Goal: Task Accomplishment & Management: Use online tool/utility

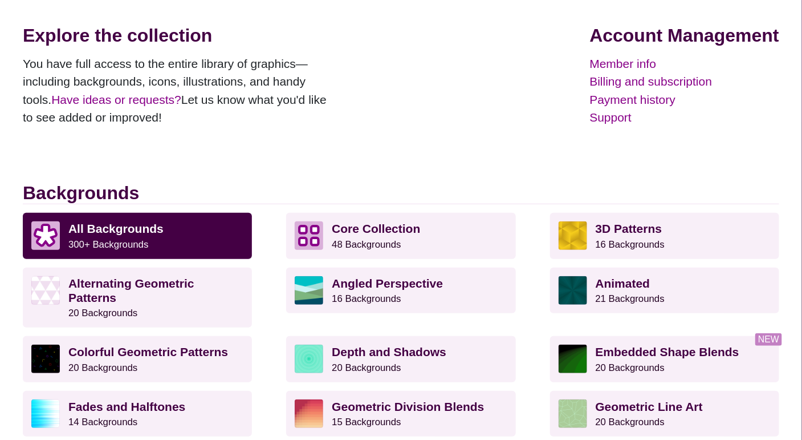
scroll to position [153, 0]
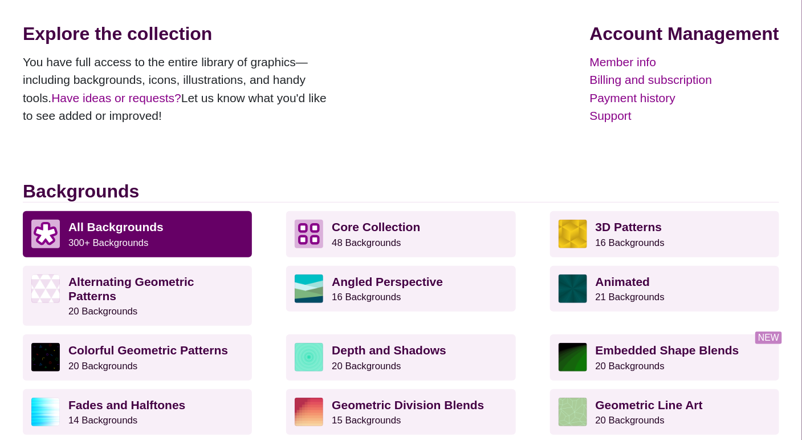
click at [83, 228] on strong "All Backgrounds" at bounding box center [115, 226] width 95 height 13
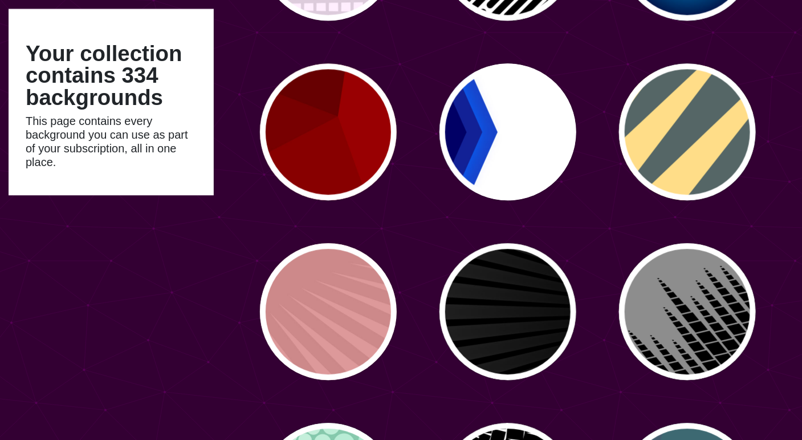
scroll to position [2592, 0]
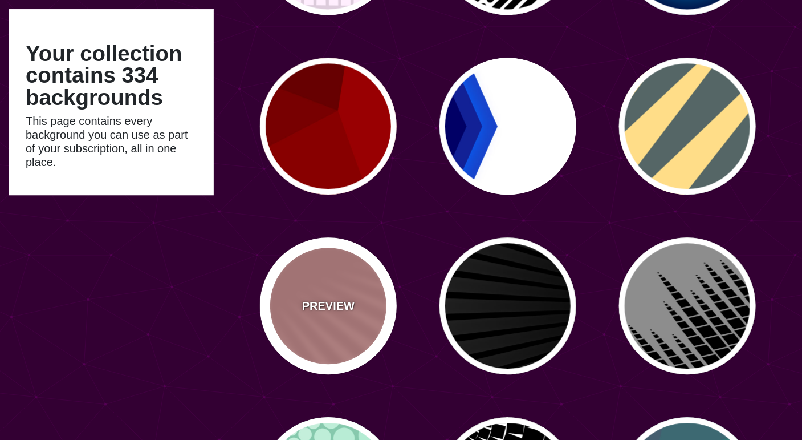
click at [317, 309] on p "PREVIEW" at bounding box center [328, 305] width 52 height 17
type input "#DD9999"
type input "#CC8888"
type input "100"
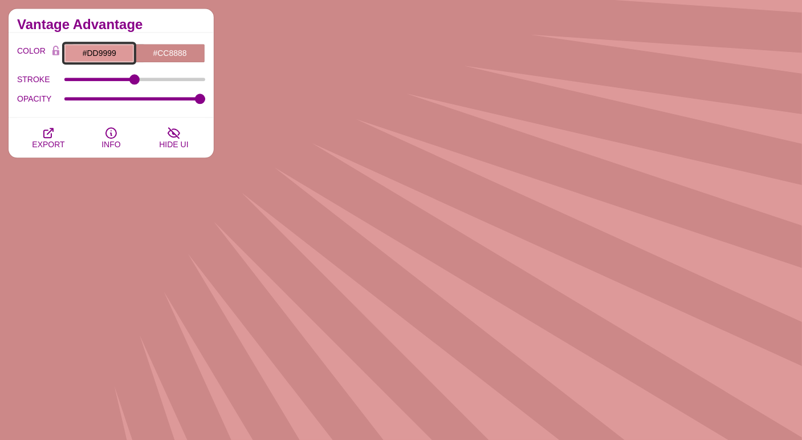
click at [96, 51] on input "#DD9999" at bounding box center [99, 52] width 71 height 19
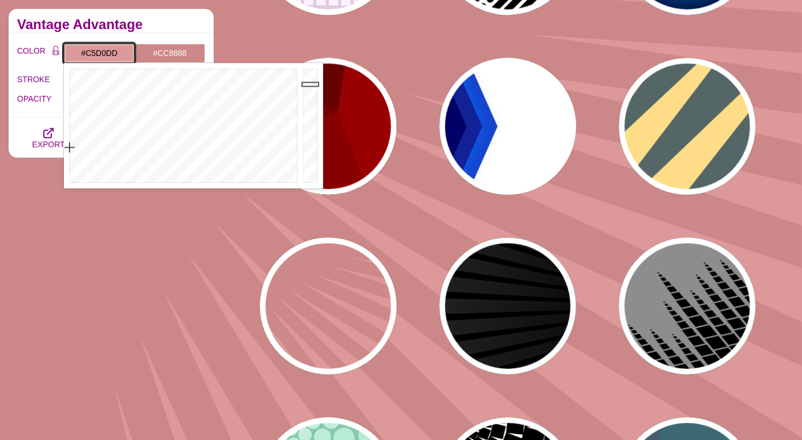
click at [205, 169] on div at bounding box center [182, 125] width 237 height 125
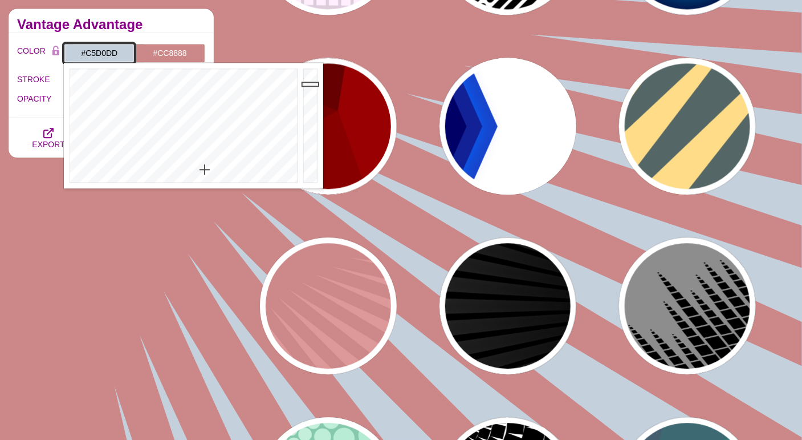
click at [189, 170] on div at bounding box center [182, 125] width 237 height 125
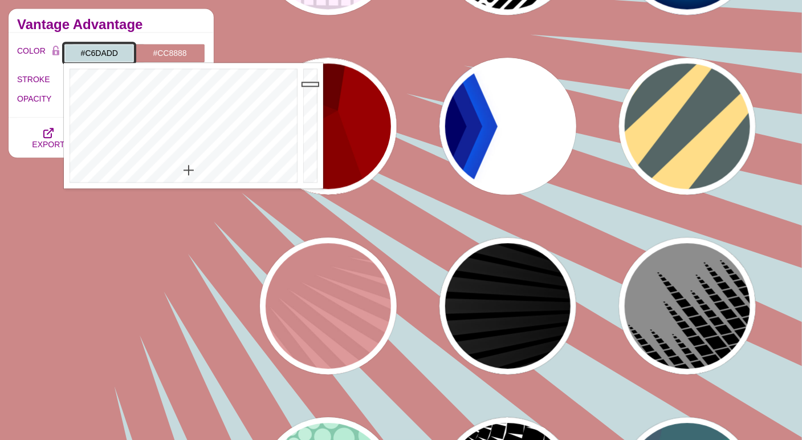
type input "#CCDBDD"
click at [189, 173] on div at bounding box center [182, 125] width 237 height 125
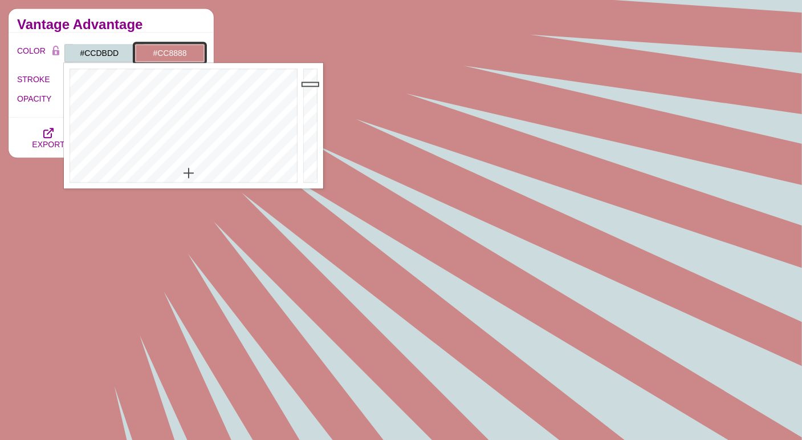
click at [173, 51] on input "#CC8888" at bounding box center [170, 52] width 71 height 19
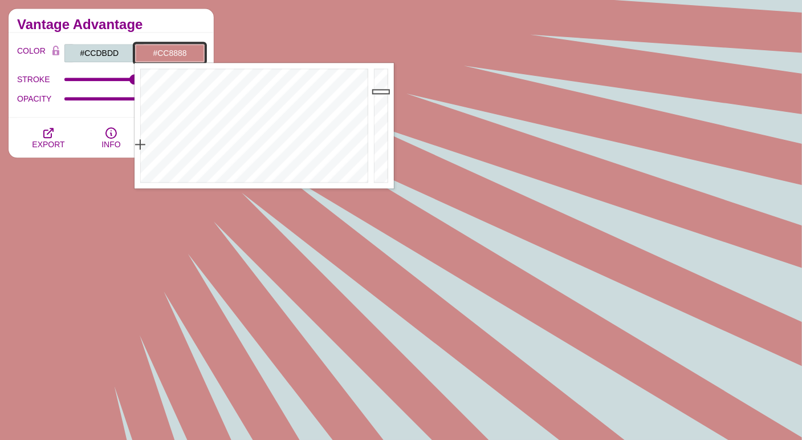
click at [256, 171] on div at bounding box center [253, 125] width 237 height 125
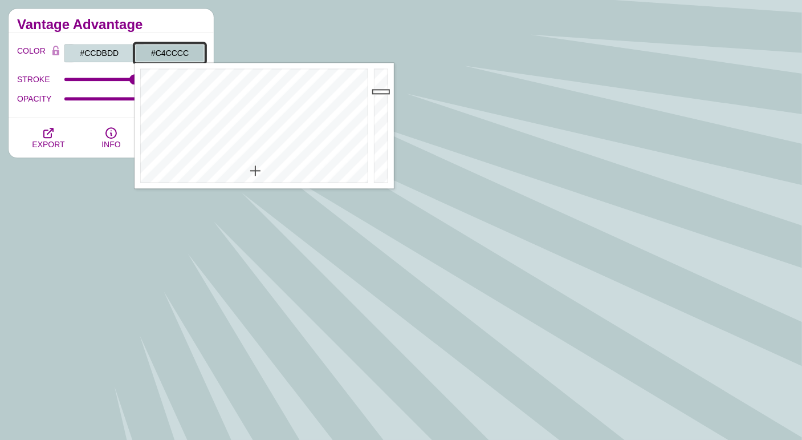
click at [256, 177] on div at bounding box center [253, 125] width 237 height 125
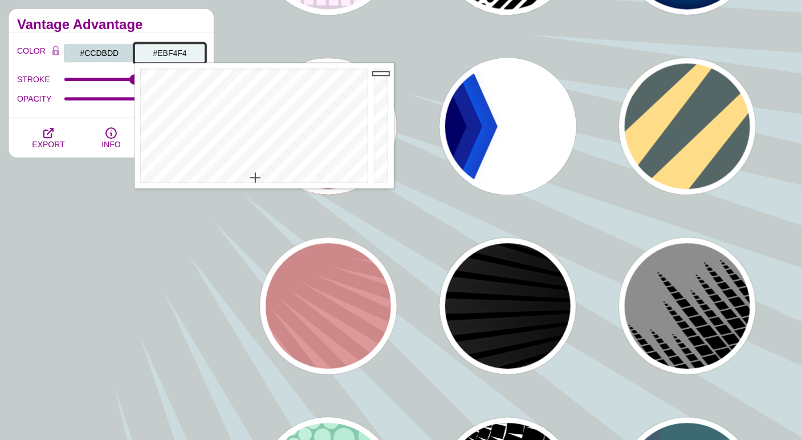
drag, startPoint x: 384, startPoint y: 92, endPoint x: 382, endPoint y: 72, distance: 19.5
click at [382, 72] on div at bounding box center [382, 125] width 23 height 125
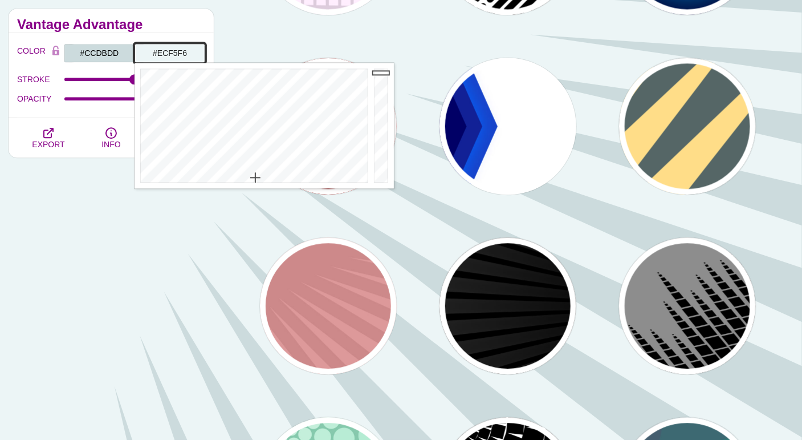
type input "#F5FFFF"
drag, startPoint x: 382, startPoint y: 72, endPoint x: 382, endPoint y: 63, distance: 9.7
click at [382, 63] on div at bounding box center [382, 125] width 23 height 125
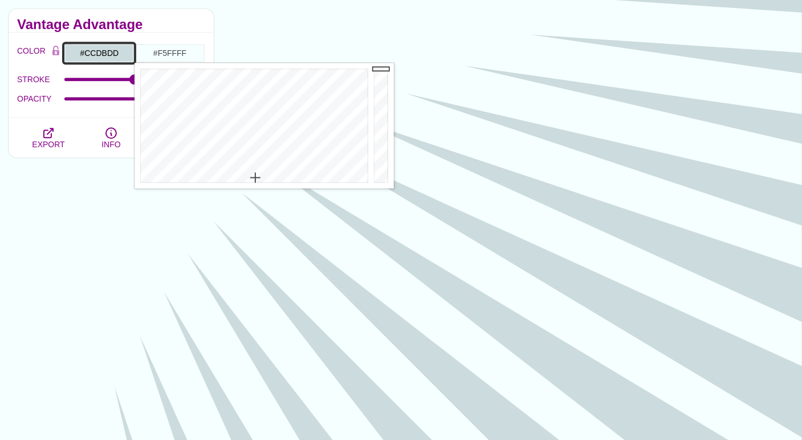
click at [103, 54] on input "#CCDBDD" at bounding box center [99, 52] width 71 height 19
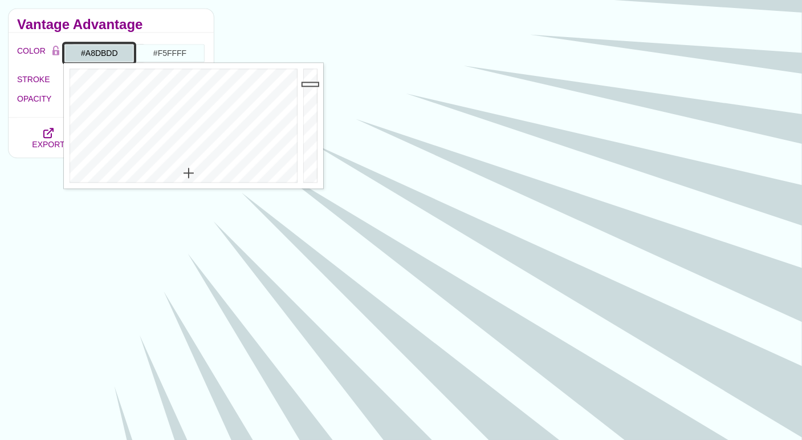
click at [185, 155] on div at bounding box center [182, 125] width 237 height 125
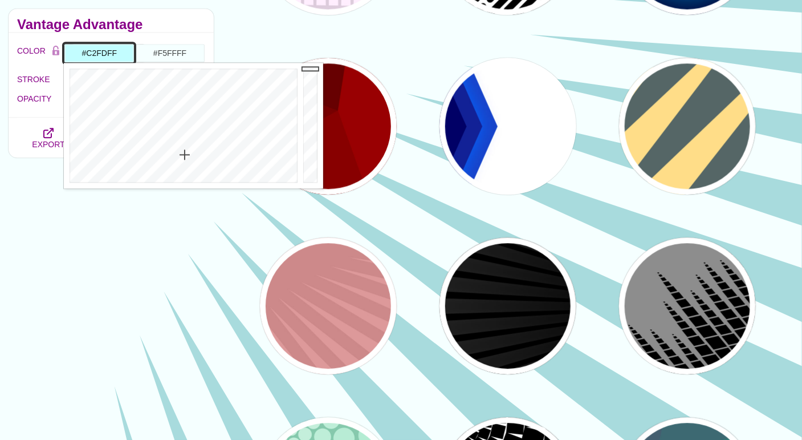
drag, startPoint x: 313, startPoint y: 84, endPoint x: 310, endPoint y: 53, distance: 31.0
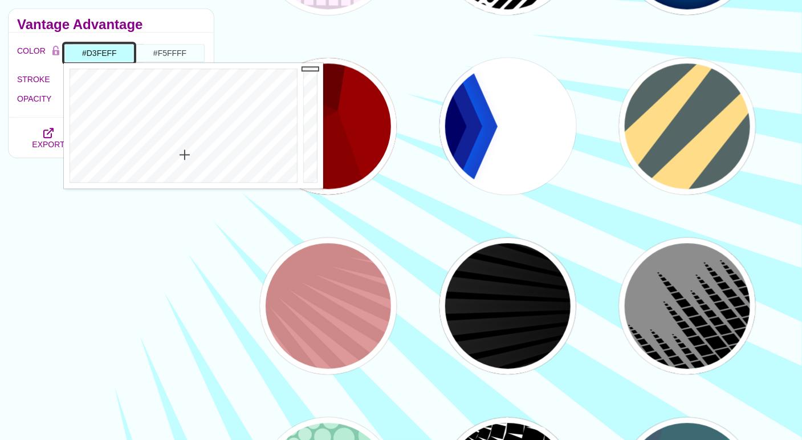
click at [185, 162] on div at bounding box center [182, 125] width 237 height 125
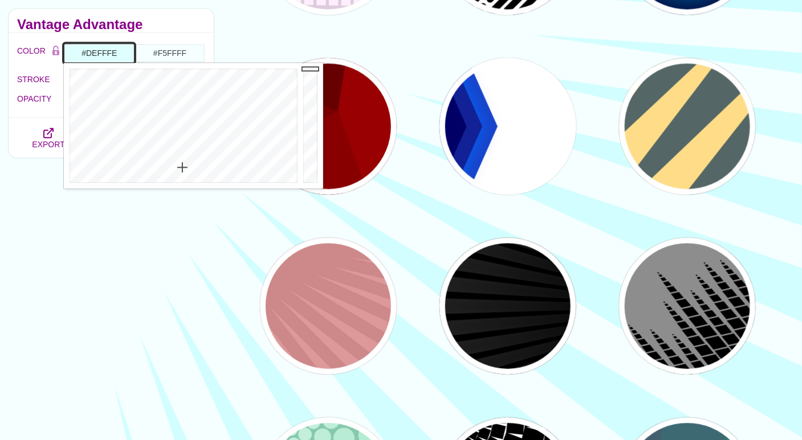
click at [183, 167] on div at bounding box center [182, 125] width 237 height 125
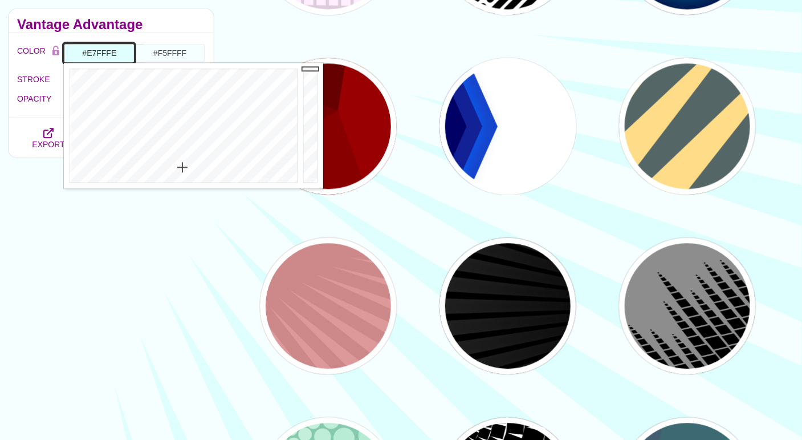
click at [182, 171] on div at bounding box center [182, 125] width 237 height 125
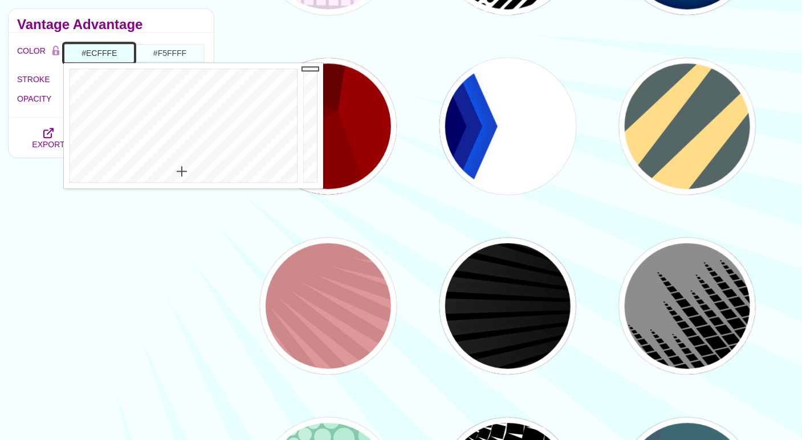
click at [181, 173] on div at bounding box center [182, 125] width 237 height 125
click at [181, 171] on div at bounding box center [182, 125] width 237 height 125
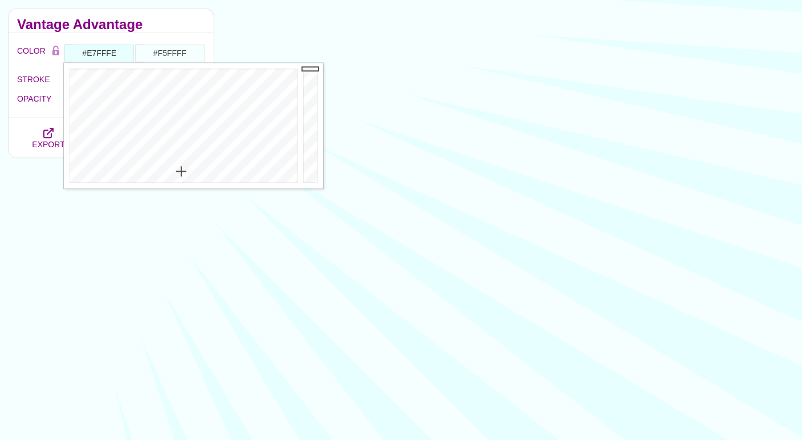
click at [161, 10] on div "Vantage Advantage" at bounding box center [111, 21] width 205 height 24
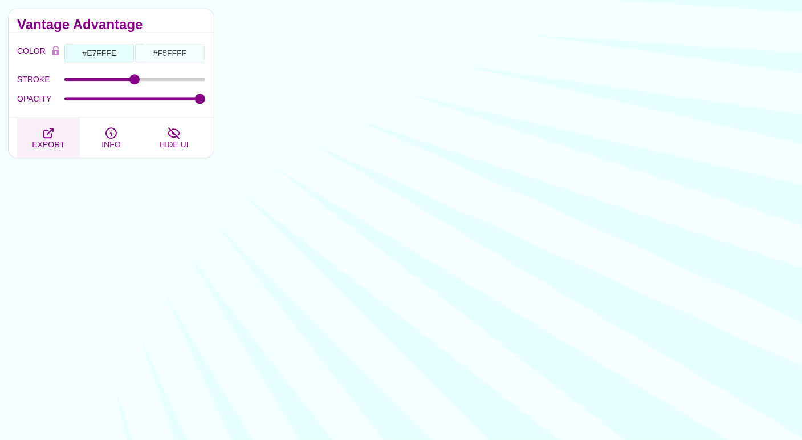
click at [48, 127] on icon "button" at bounding box center [49, 133] width 14 height 14
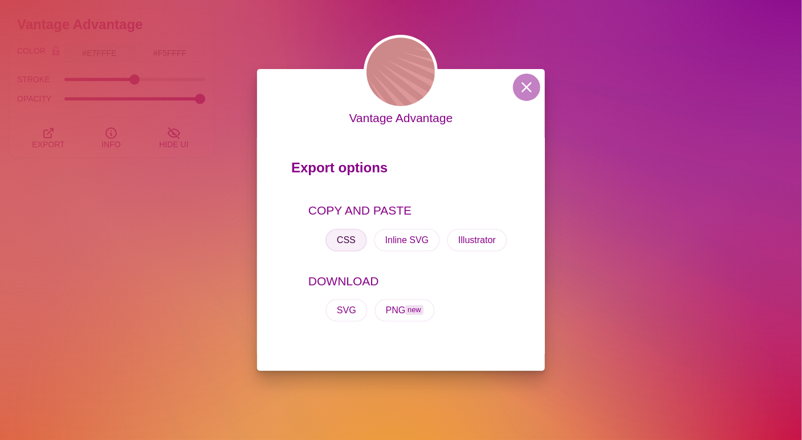
click at [348, 237] on button "CSS" at bounding box center [347, 240] width 42 height 23
click at [526, 87] on button at bounding box center [526, 87] width 27 height 27
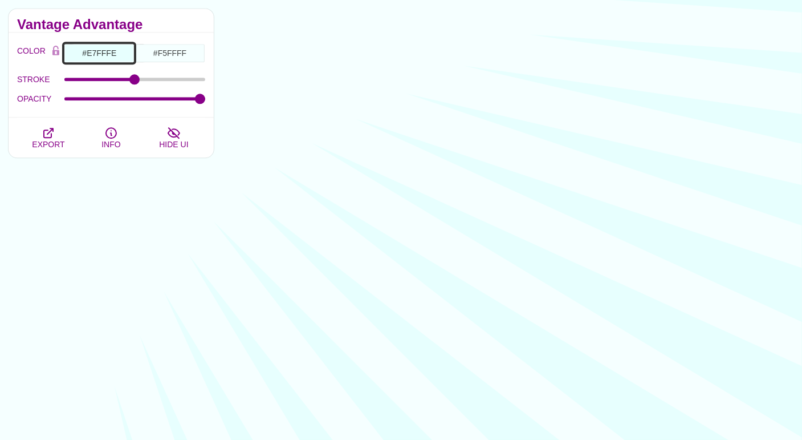
click at [108, 50] on input "#E7FFFE" at bounding box center [99, 52] width 71 height 19
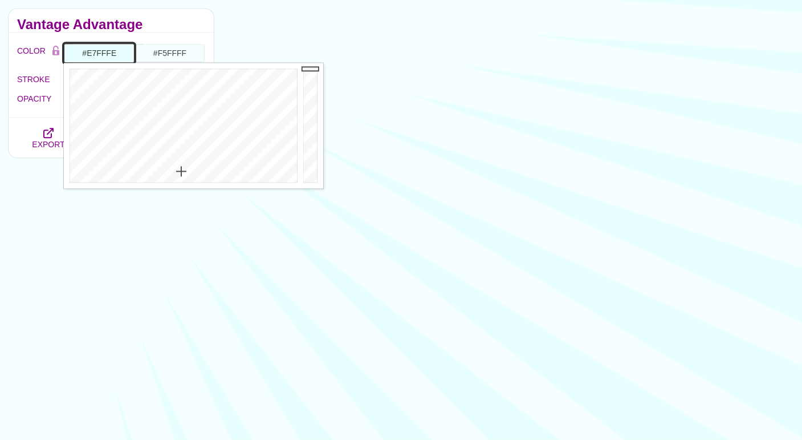
type input "#E7FFF4"
click at [167, 171] on div at bounding box center [182, 125] width 237 height 125
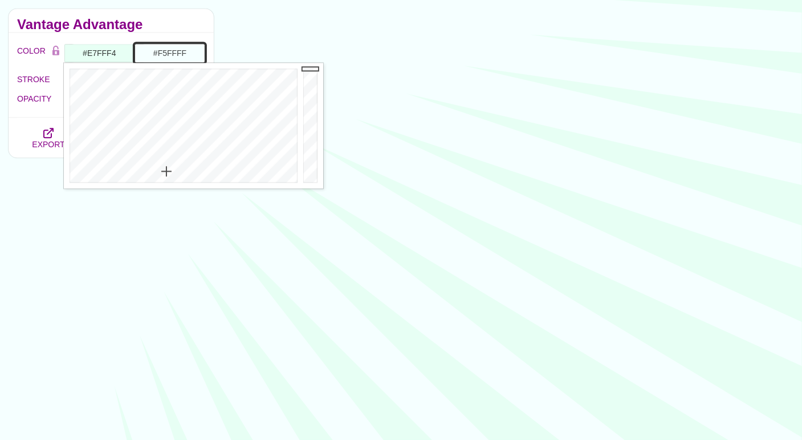
click at [175, 47] on input "#F5FFFF" at bounding box center [170, 52] width 71 height 19
click at [242, 177] on div at bounding box center [253, 125] width 237 height 125
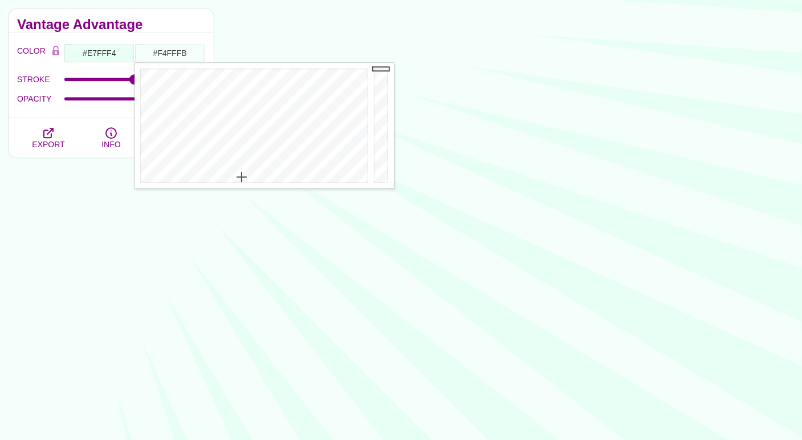
click at [190, 30] on div "Vantage Advantage" at bounding box center [111, 21] width 205 height 24
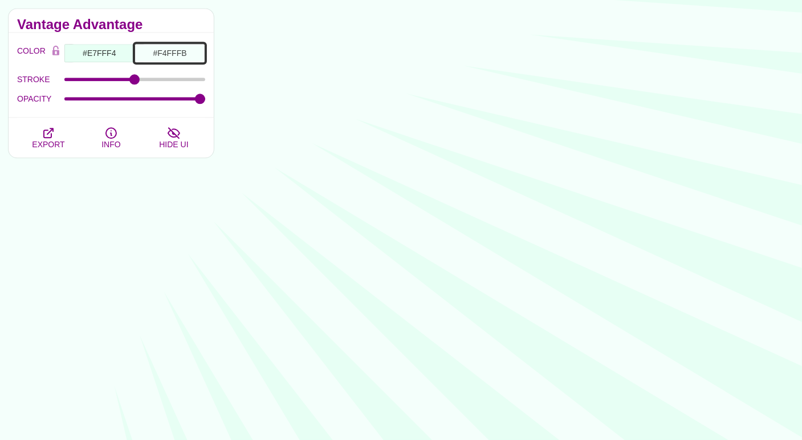
click at [176, 55] on input "#F4FFFB" at bounding box center [170, 52] width 71 height 19
paste input "background-color: #E7FFFE; background-image: url("data:image/svg+xml,%3Csvg xml…"
click at [178, 56] on input "#F4FFFB" at bounding box center [170, 52] width 71 height 19
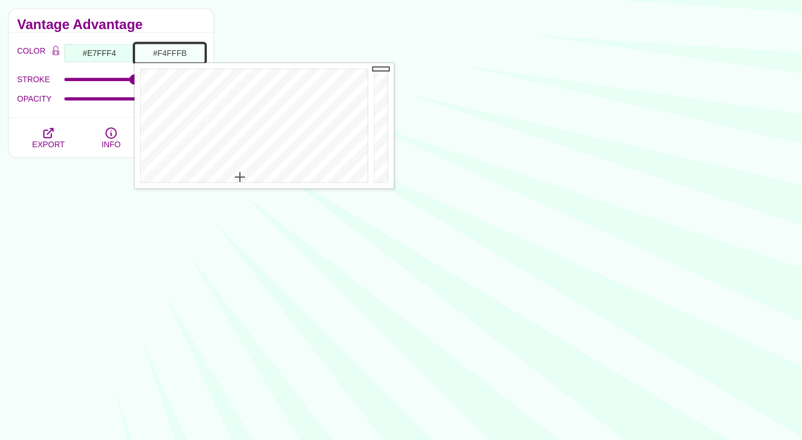
click at [178, 56] on input "#F4FFFB" at bounding box center [170, 52] width 71 height 19
paste input "f6fdf8"
type input "#F6FDF8"
click at [110, 52] on input "#E7FFF4" at bounding box center [99, 52] width 71 height 19
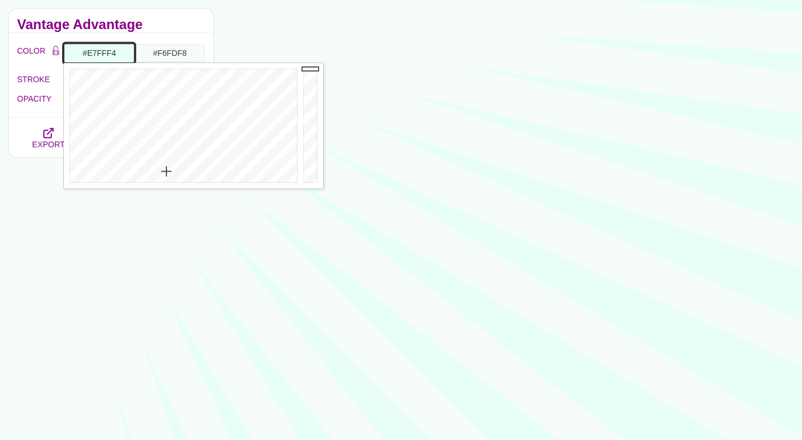
paste input "f6fdf8"
click at [156, 176] on div at bounding box center [182, 125] width 237 height 125
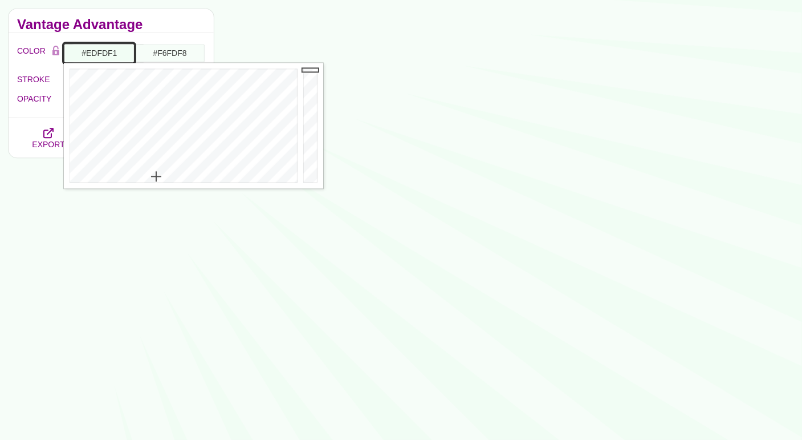
click at [156, 175] on div at bounding box center [182, 125] width 237 height 125
type input "#EDFDF1"
click at [172, 25] on h2 "Vantage Advantage" at bounding box center [111, 24] width 188 height 9
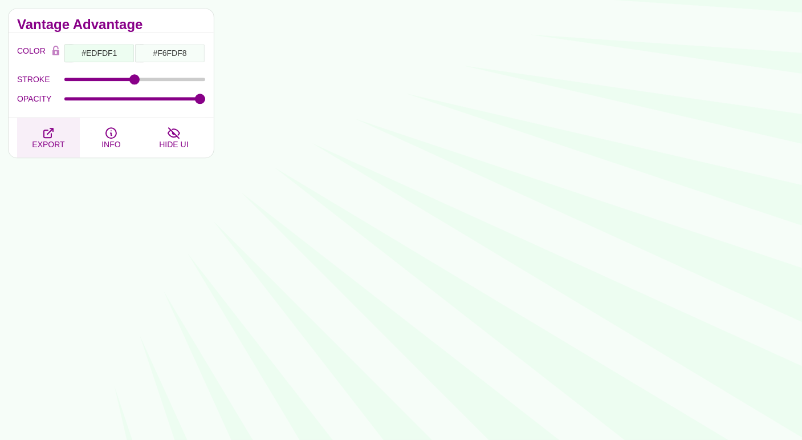
click at [52, 128] on icon "button" at bounding box center [48, 132] width 9 height 9
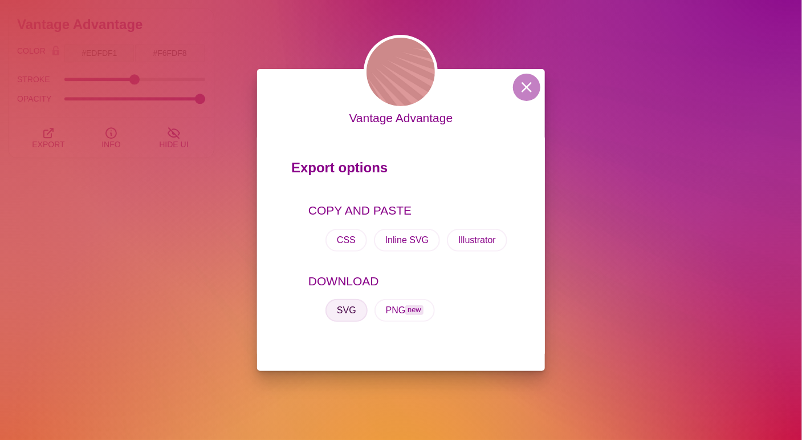
click at [351, 305] on button "SVG" at bounding box center [347, 310] width 42 height 23
click at [523, 98] on button at bounding box center [526, 87] width 27 height 27
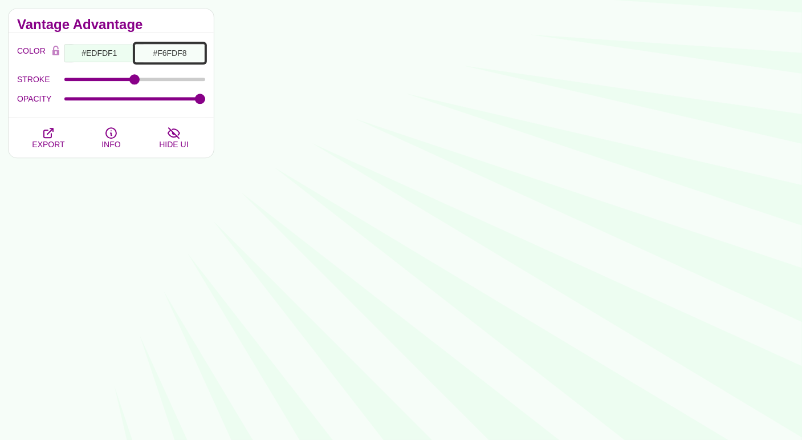
click at [175, 56] on input "#F6FDF8" at bounding box center [170, 52] width 71 height 19
paste input "fbf5ff"
type input "#FBF5FF"
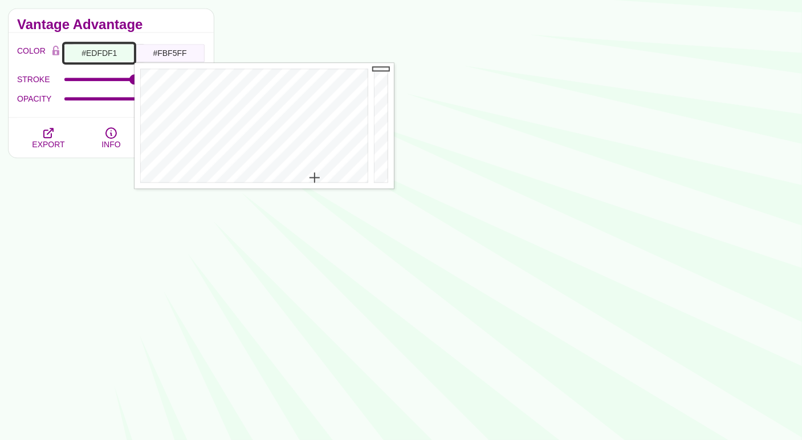
click at [112, 50] on input "#EDFDF1" at bounding box center [99, 52] width 71 height 19
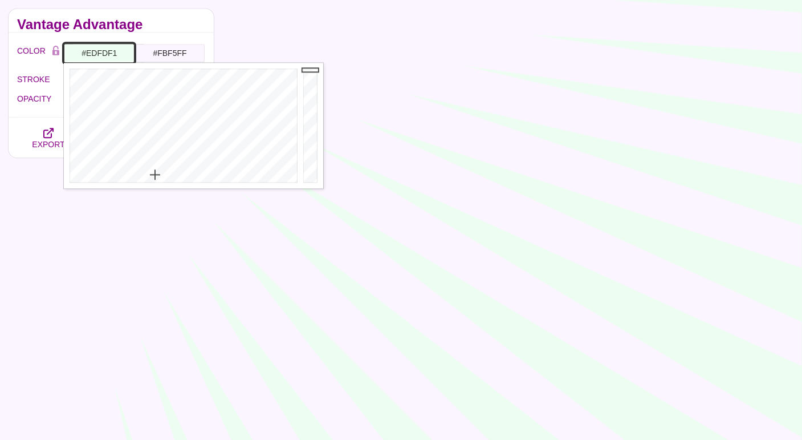
click at [110, 52] on input "#EDFDF1" at bounding box center [99, 52] width 71 height 19
paste input "fbf5ff"
click at [243, 176] on div at bounding box center [182, 125] width 237 height 125
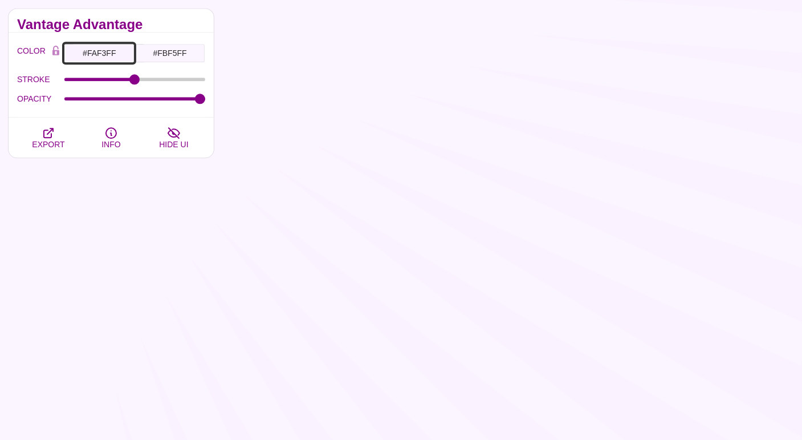
click at [108, 55] on input "#FAF3FF" at bounding box center [99, 52] width 71 height 19
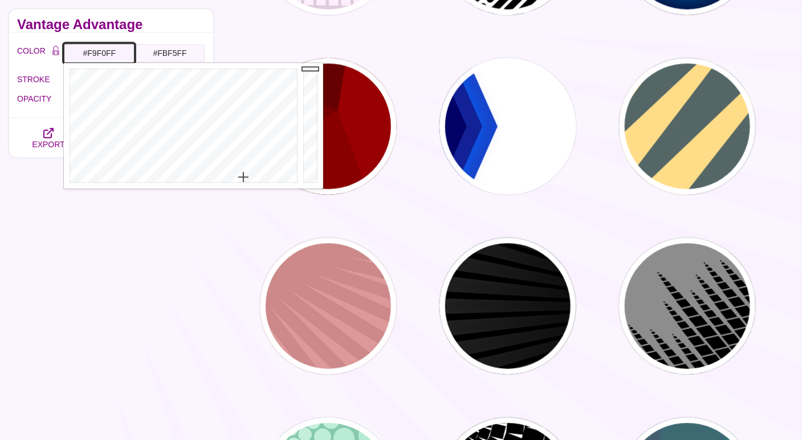
click at [244, 175] on div at bounding box center [182, 125] width 237 height 125
click at [243, 175] on div at bounding box center [182, 125] width 237 height 125
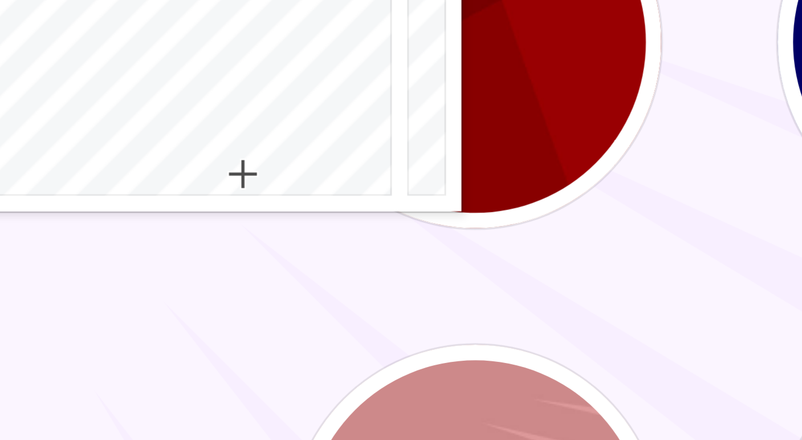
click at [243, 175] on div at bounding box center [182, 125] width 237 height 125
click at [243, 176] on div at bounding box center [182, 125] width 237 height 125
type input "#F9F1FF"
click at [242, 176] on div at bounding box center [182, 125] width 237 height 125
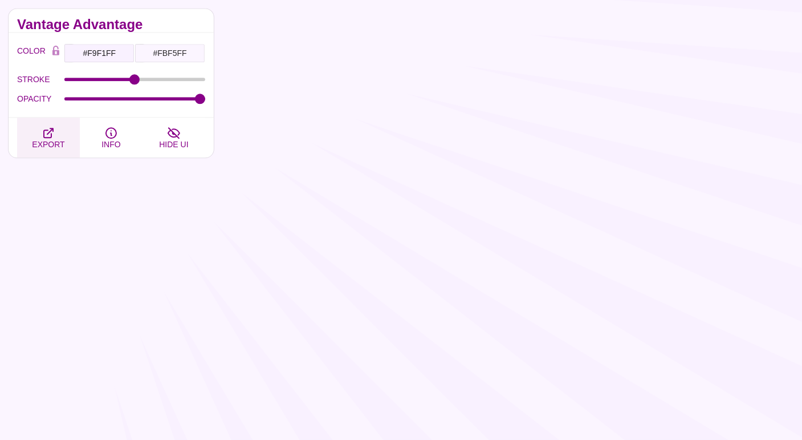
click at [37, 131] on button "EXPORT" at bounding box center [48, 137] width 63 height 40
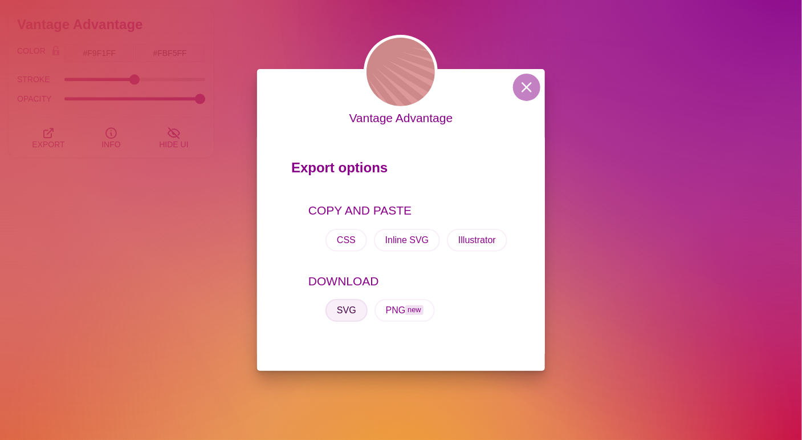
click at [348, 302] on button "SVG" at bounding box center [347, 310] width 42 height 23
